Goal: Transaction & Acquisition: Purchase product/service

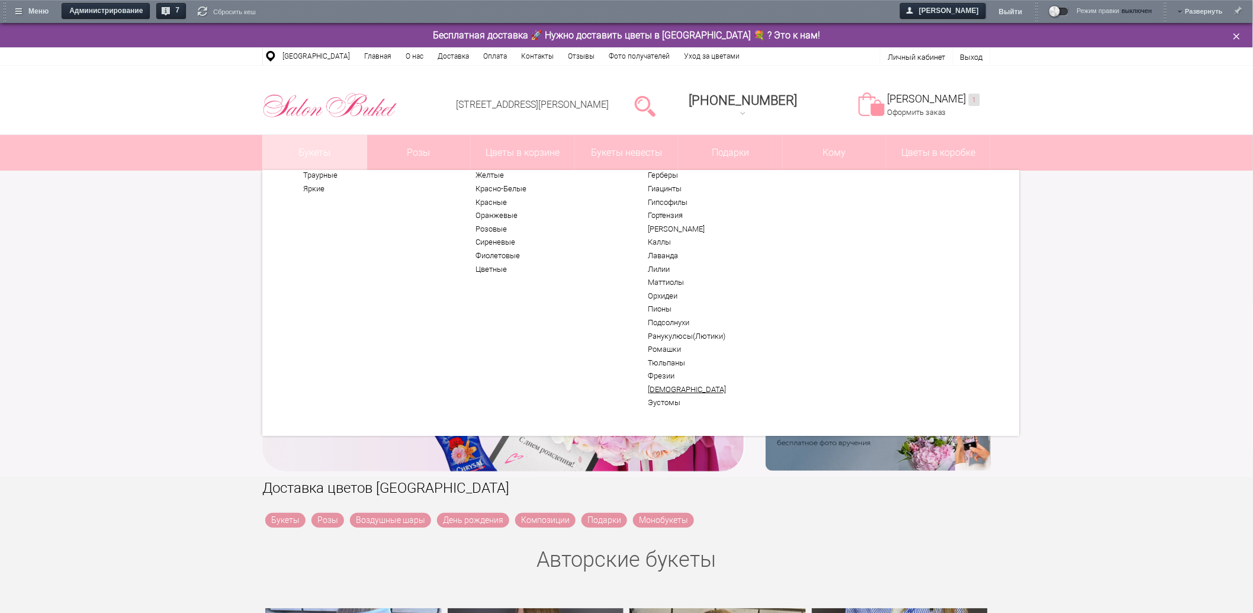
scroll to position [63, 0]
click at [678, 354] on link "Тюльпаны" at bounding box center [721, 358] width 146 height 9
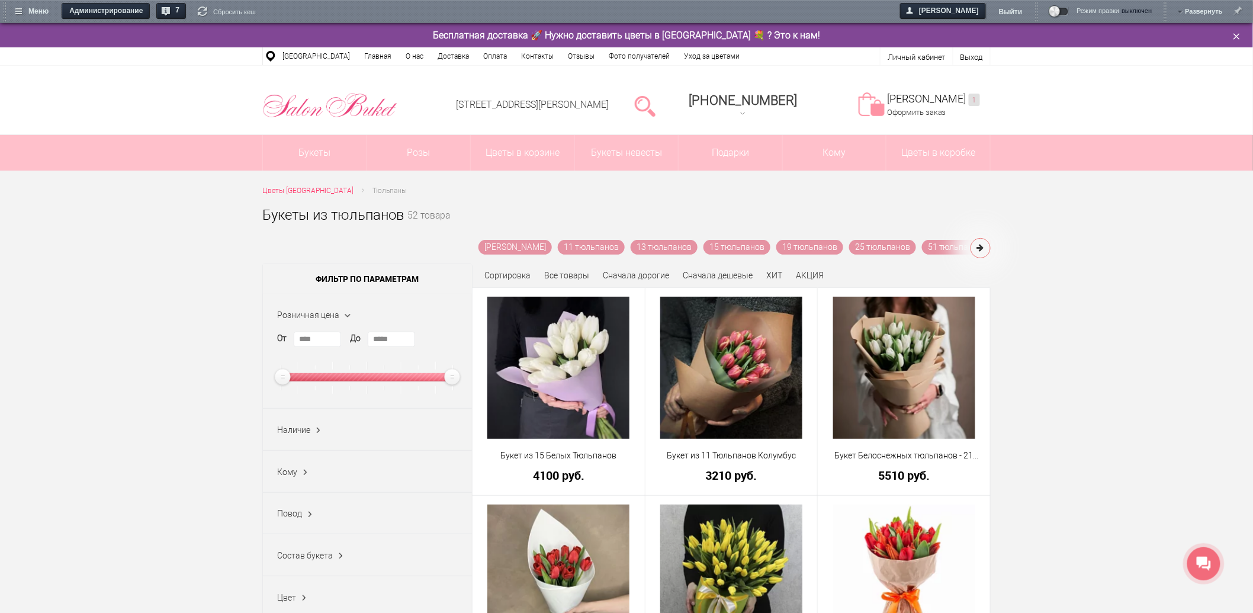
click at [986, 250] on button at bounding box center [981, 248] width 20 height 20
click at [987, 250] on button at bounding box center [981, 248] width 20 height 20
click at [627, 240] on link "Фиолетовые Тюльпаны" at bounding box center [669, 247] width 103 height 15
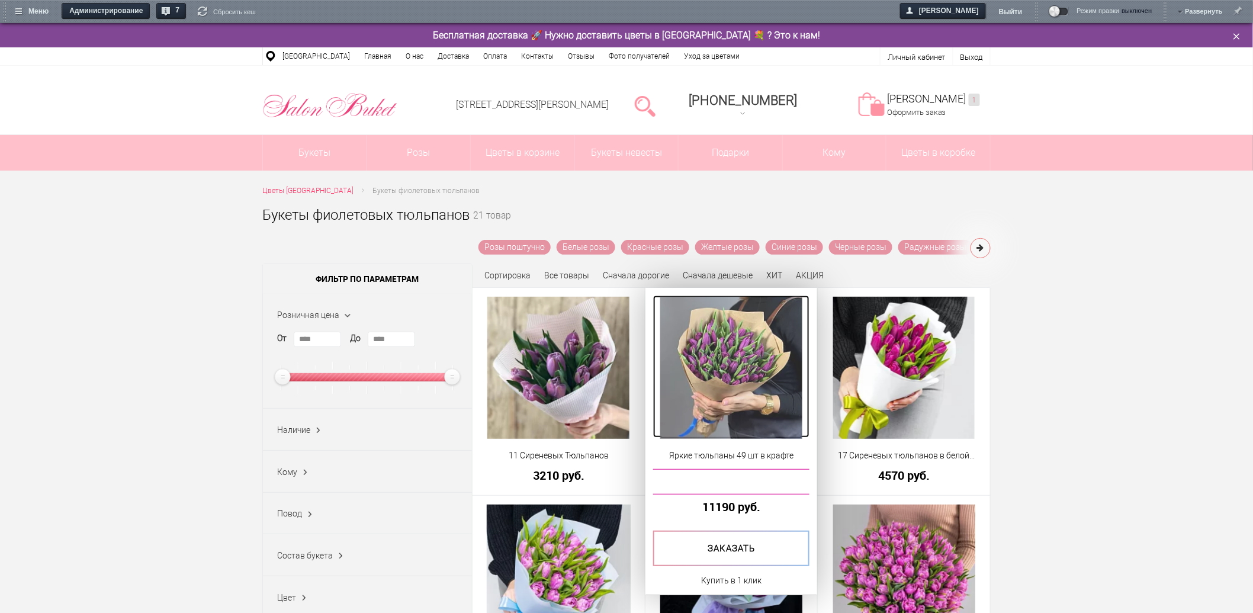
click at [708, 357] on img at bounding box center [731, 368] width 142 height 142
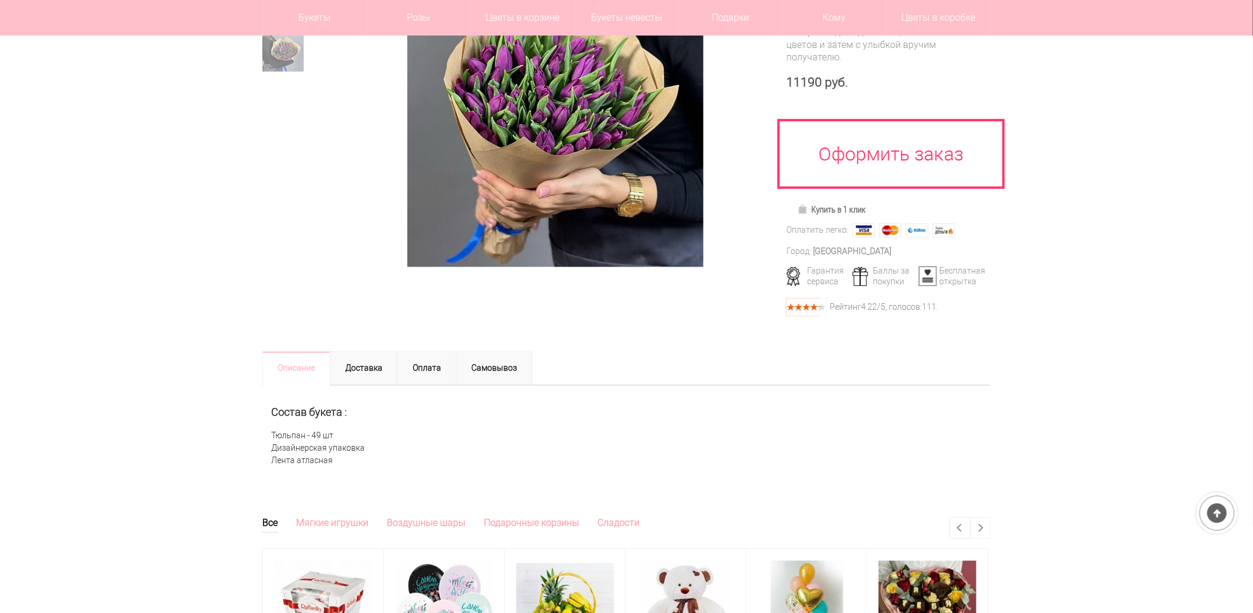
scroll to position [66, 0]
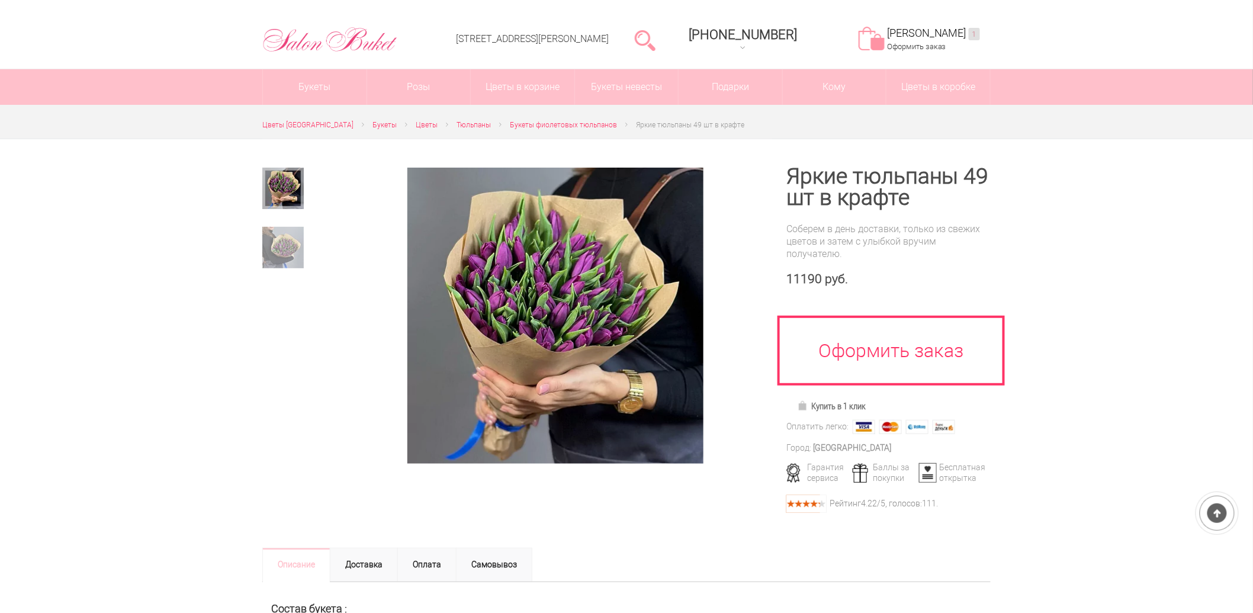
click at [910, 201] on h1 "Яркие тюльпаны 49 шт в крафте" at bounding box center [889, 187] width 204 height 43
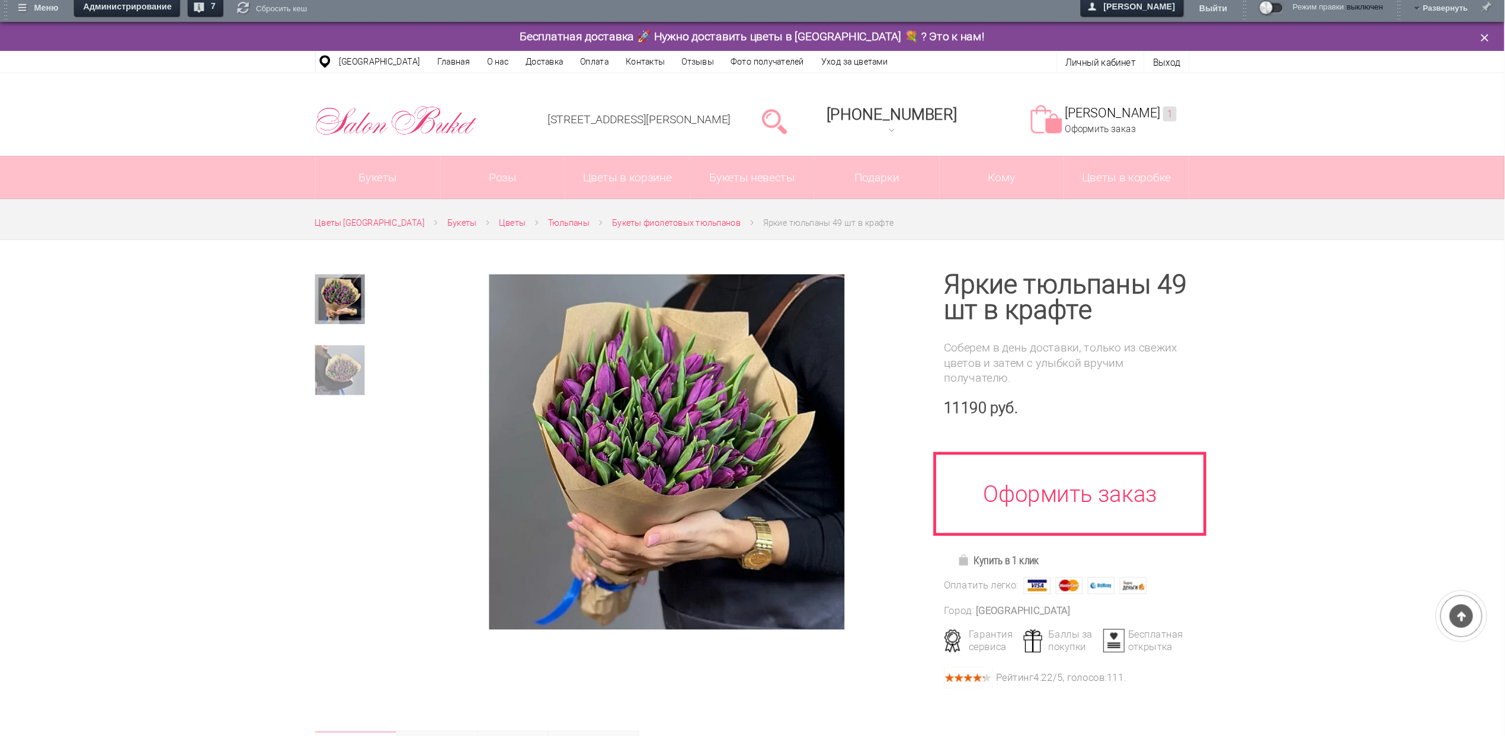
scroll to position [0, 0]
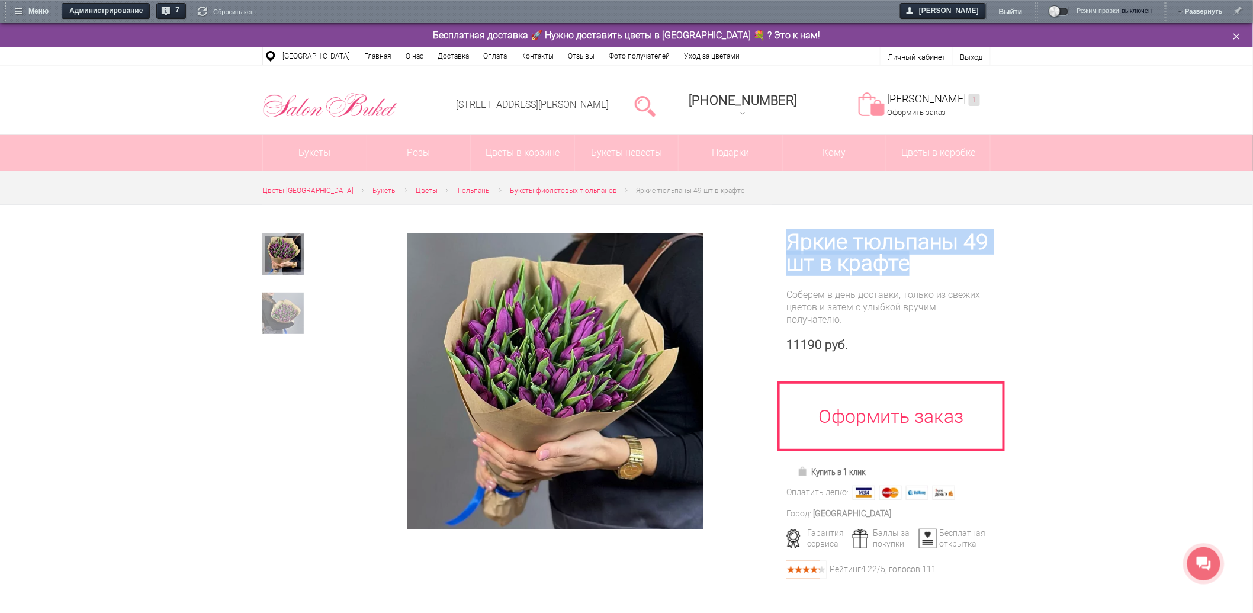
drag, startPoint x: 915, startPoint y: 265, endPoint x: 792, endPoint y: 242, distance: 125.4
click at [792, 242] on h1 "Яркие тюльпаны 49 шт в крафте" at bounding box center [889, 253] width 204 height 43
copy h1 "Яркие тюльпаны 49 шт в крафте"
